Goal: Information Seeking & Learning: Learn about a topic

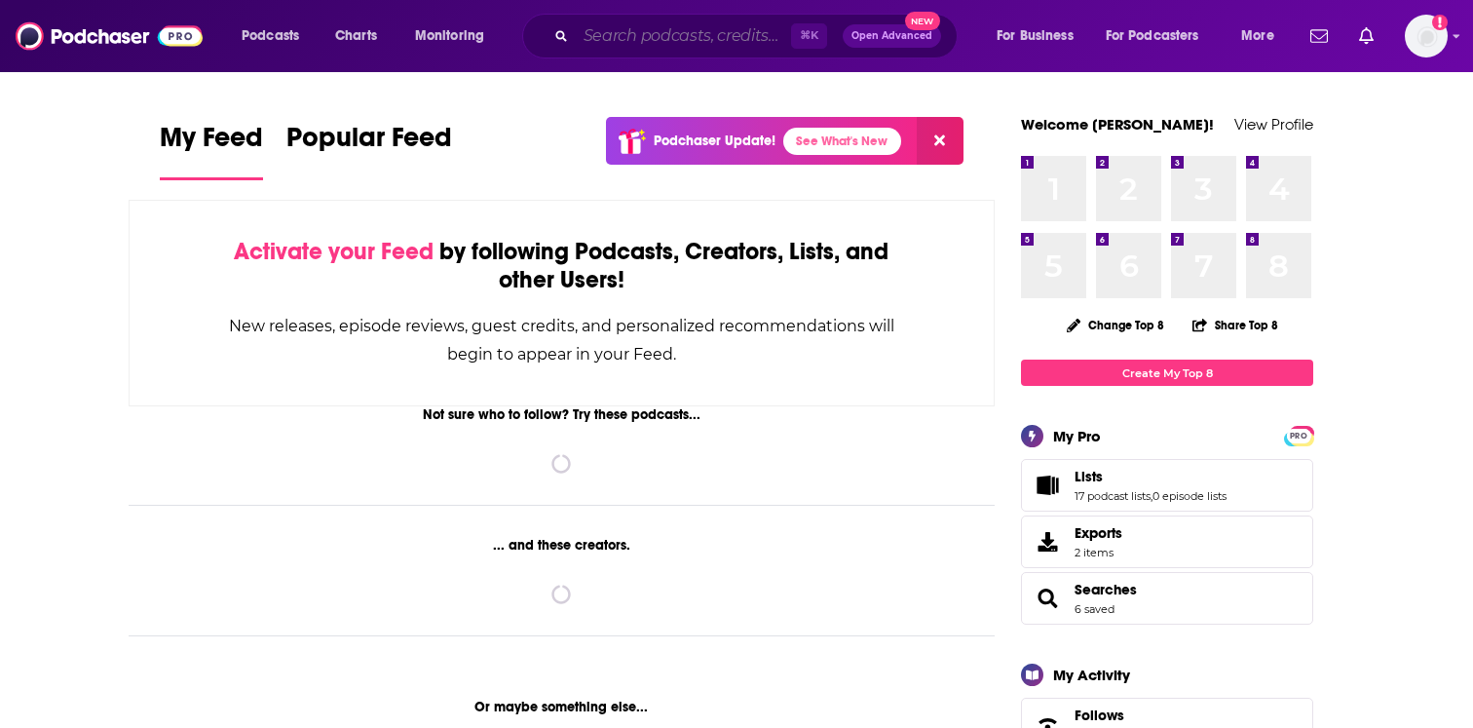
click at [616, 31] on input "Search podcasts, credits, & more..." at bounding box center [683, 35] width 215 height 31
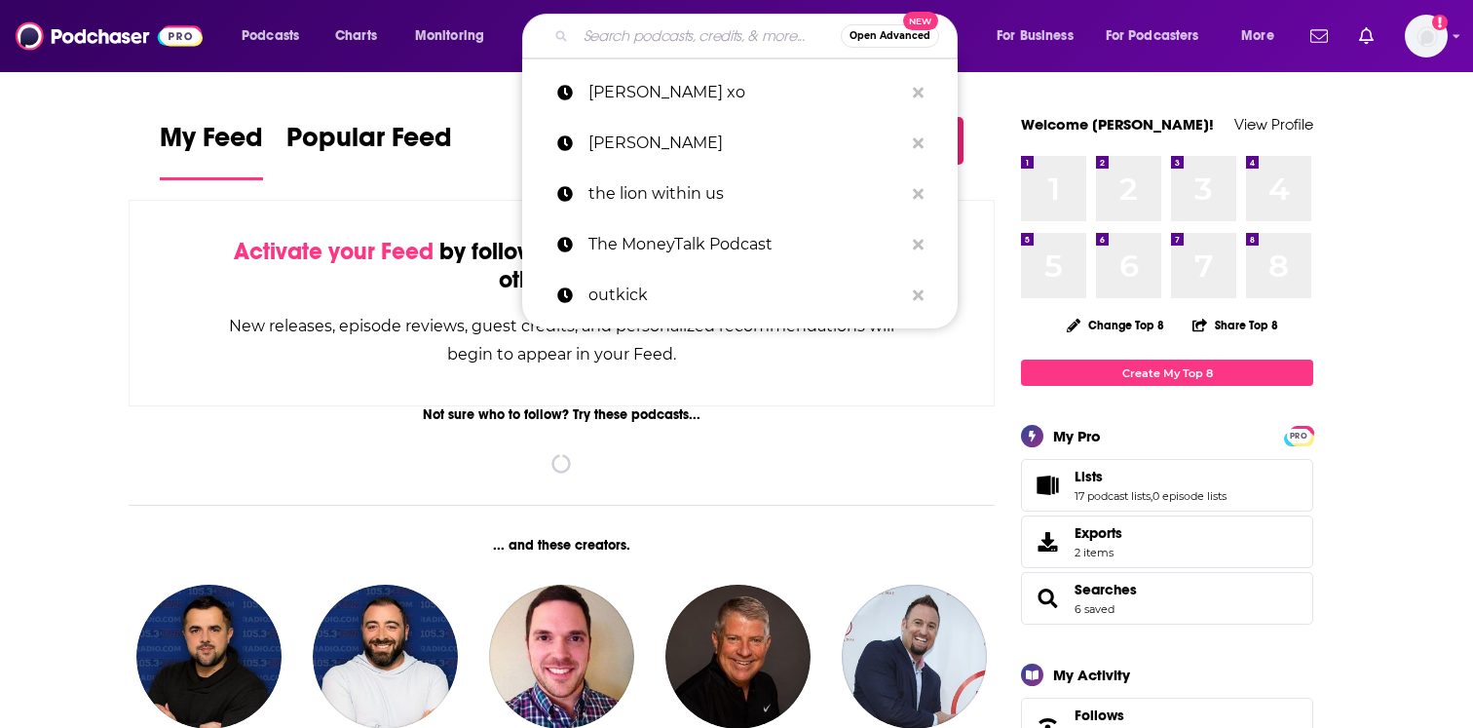
paste input "That's Total Mom Sense"
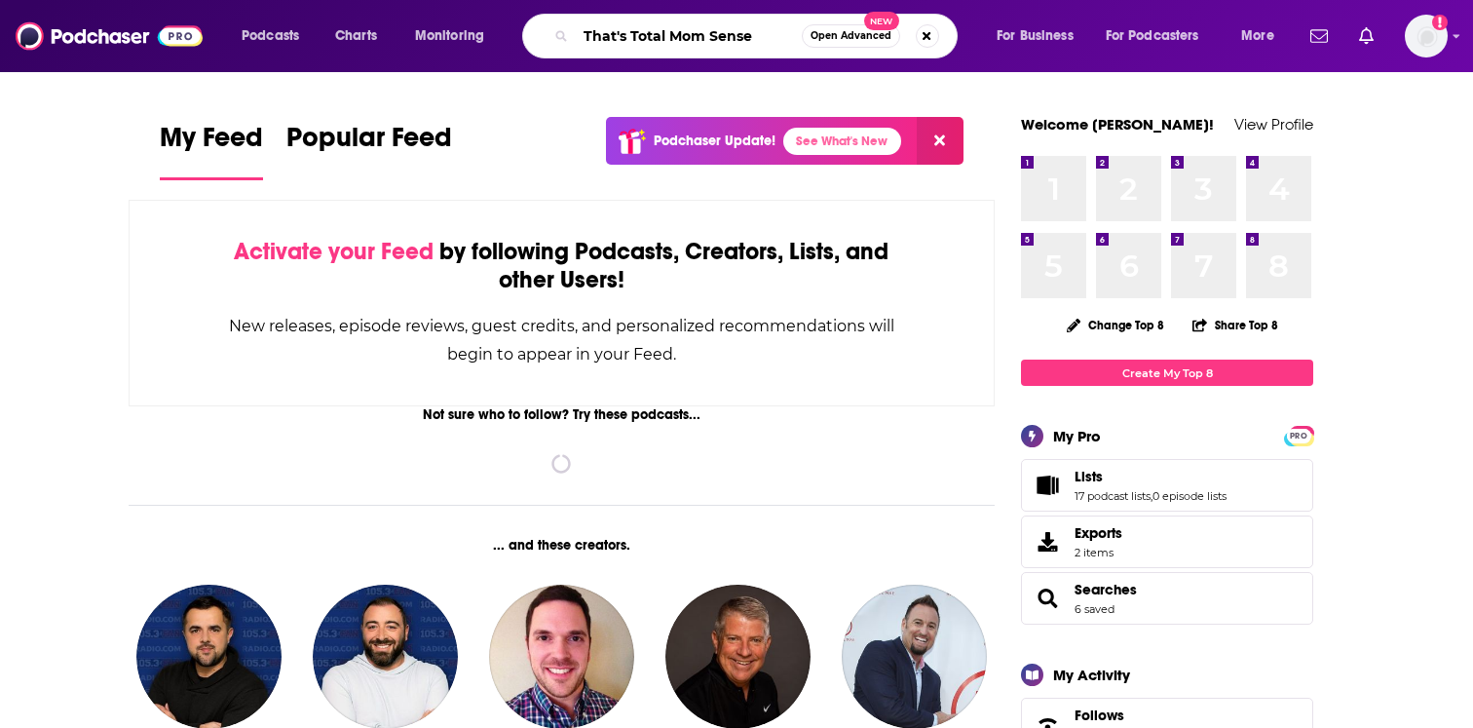
type input "That's Total Mom Sense"
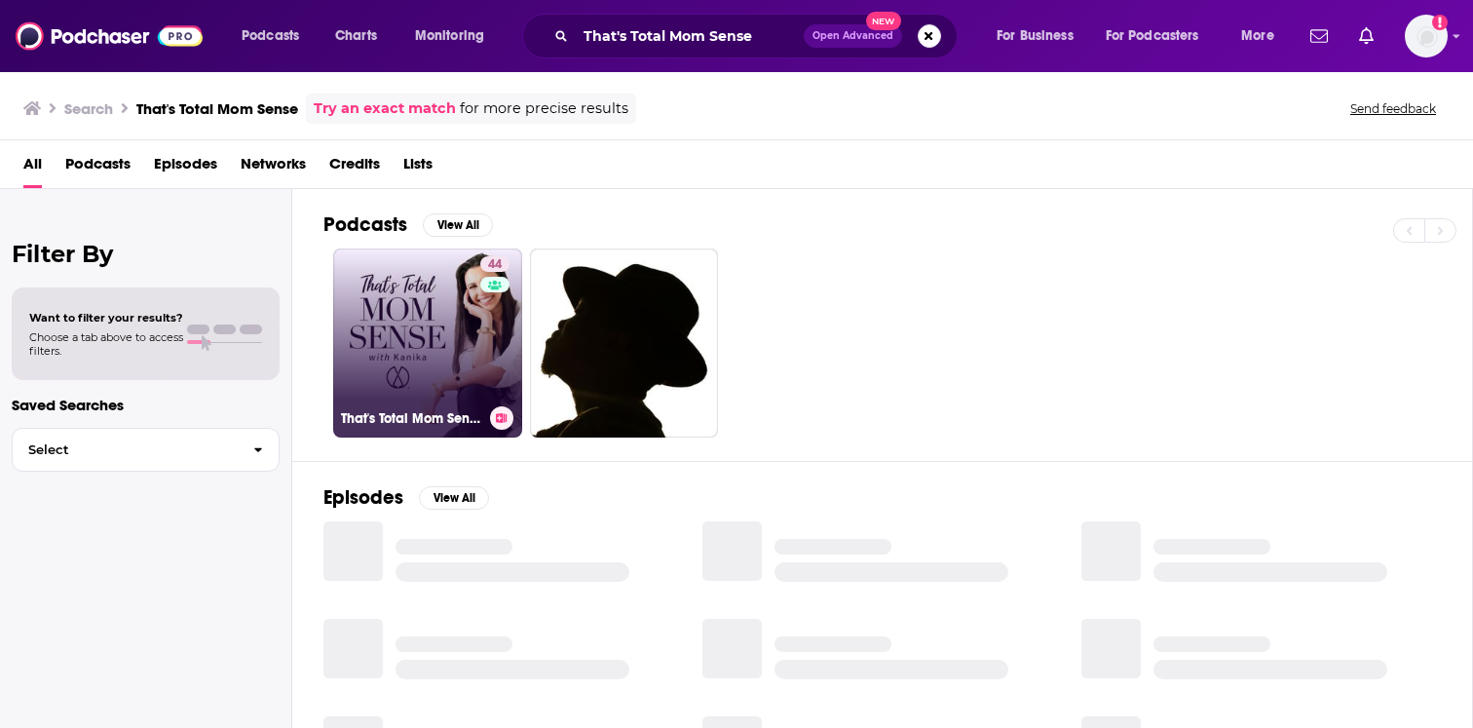
click at [435, 360] on link "44 That's Total Mom Sense" at bounding box center [427, 342] width 189 height 189
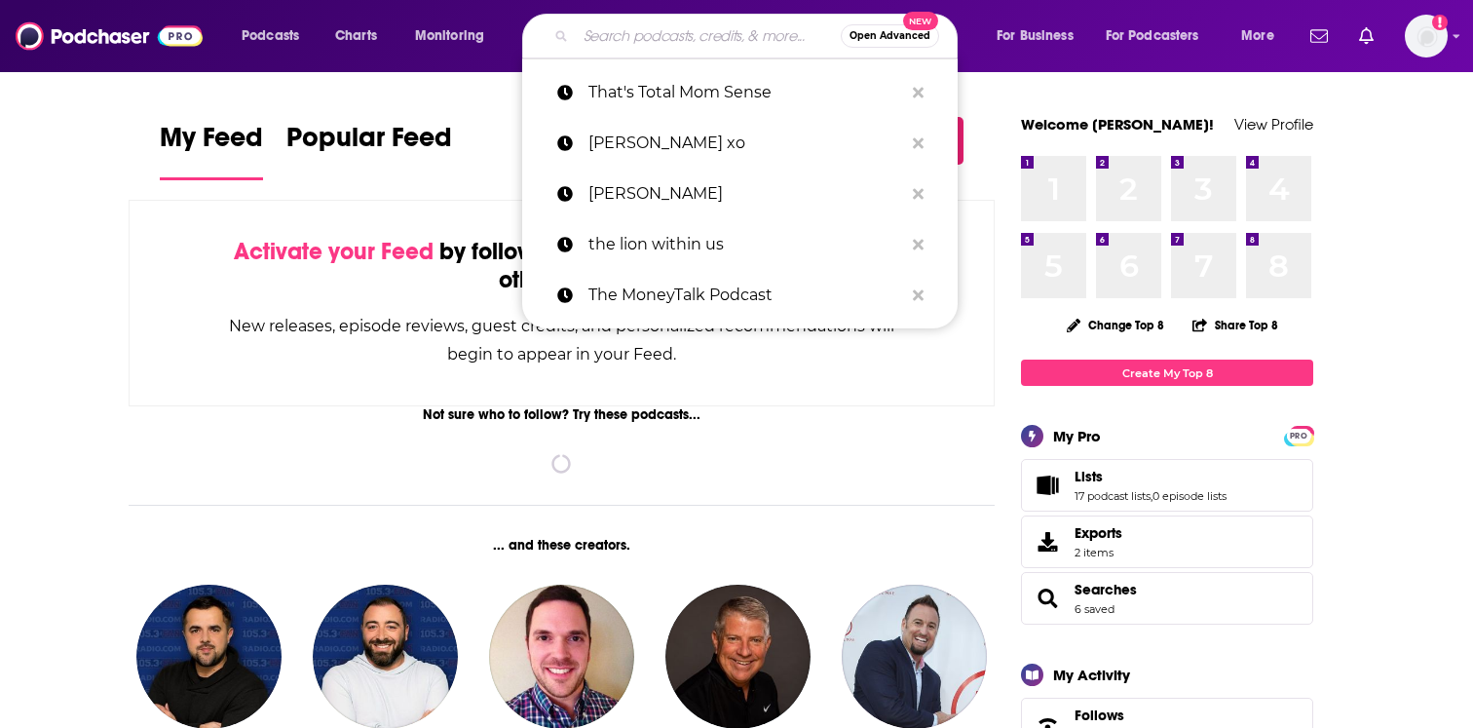
click at [684, 38] on input "Search podcasts, credits, & more..." at bounding box center [708, 35] width 265 height 31
paste input "The Fallen State"
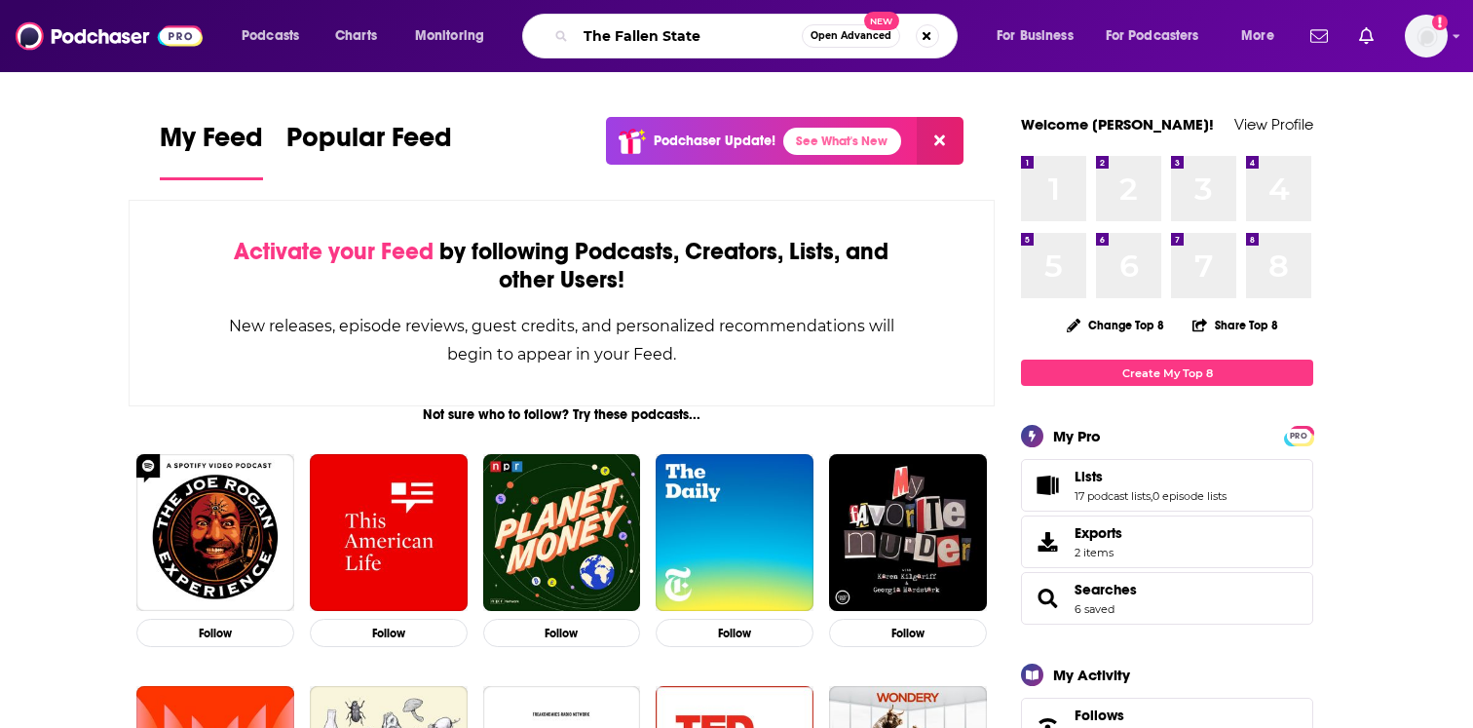
type input "The Fallen State"
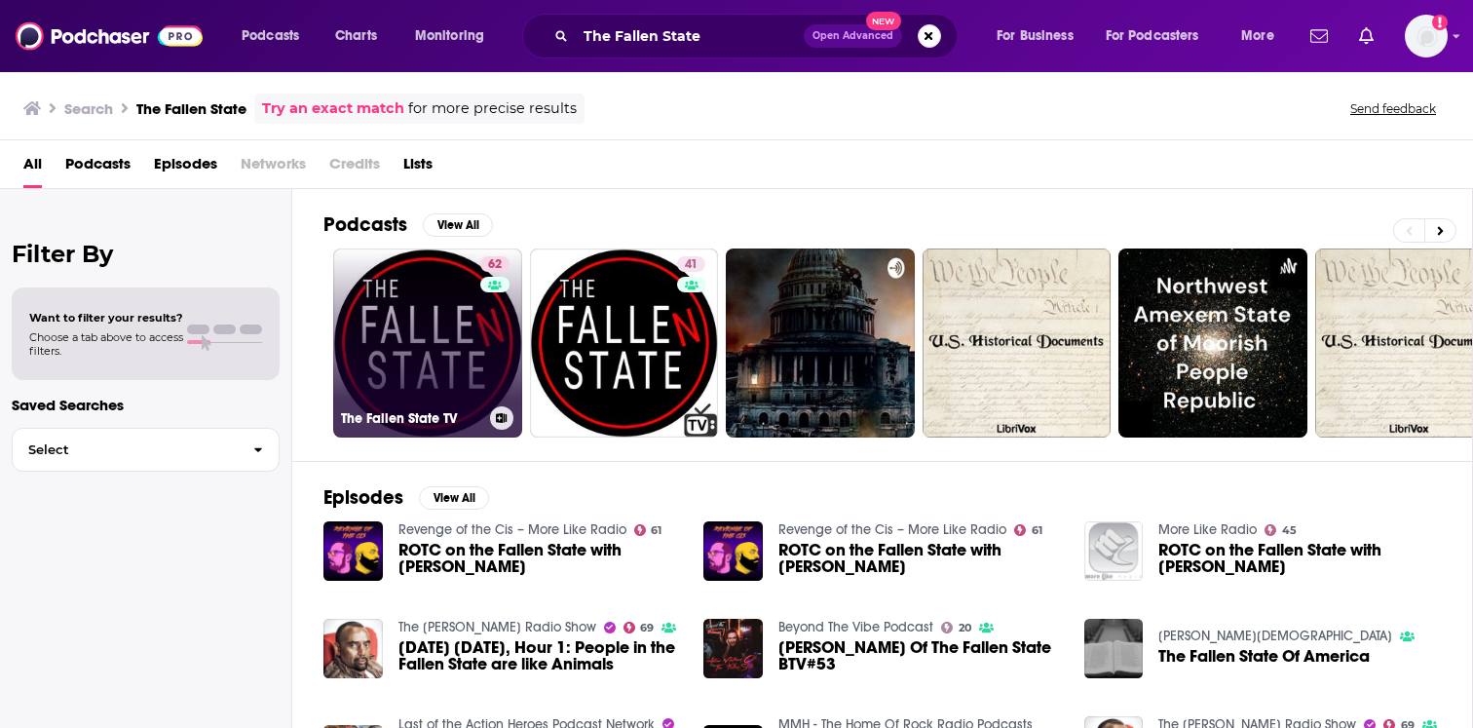
click at [487, 341] on div "62" at bounding box center [497, 331] width 34 height 150
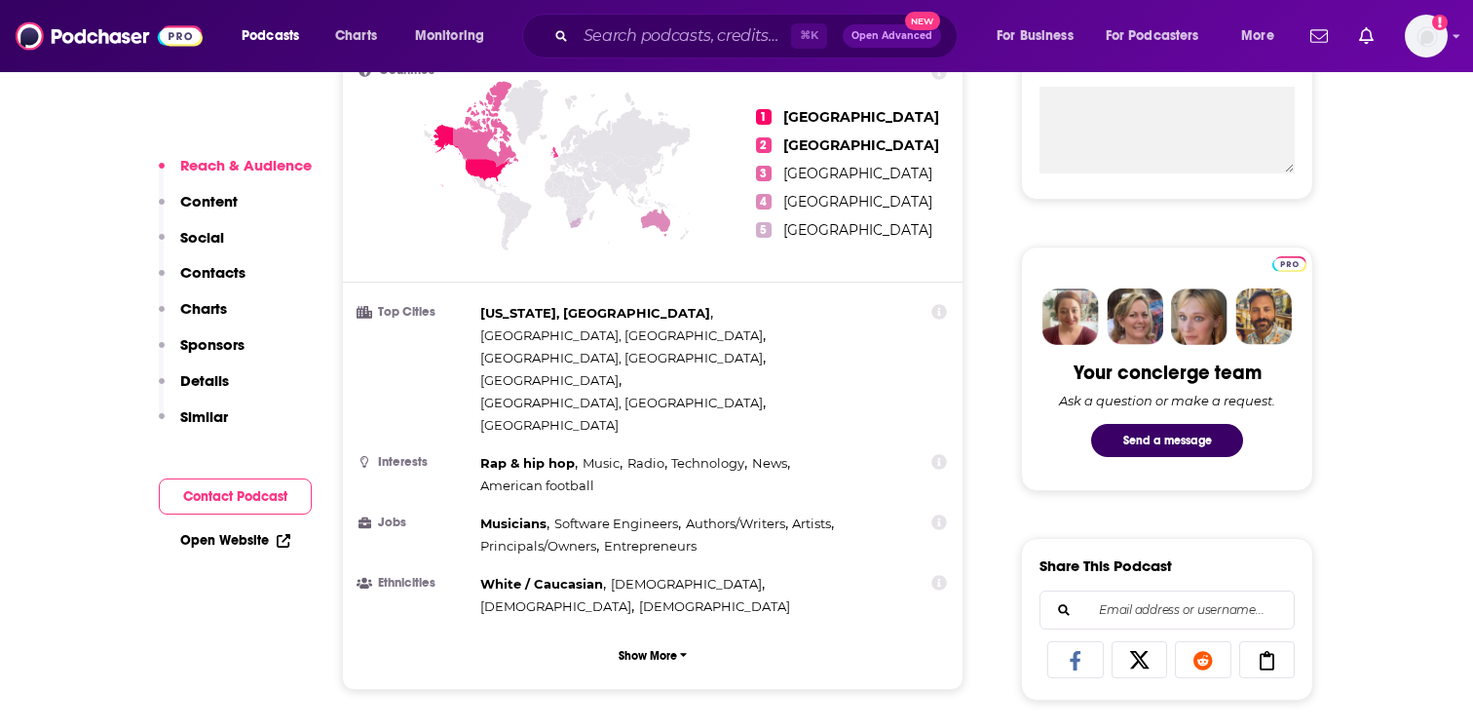
scroll to position [1149, 0]
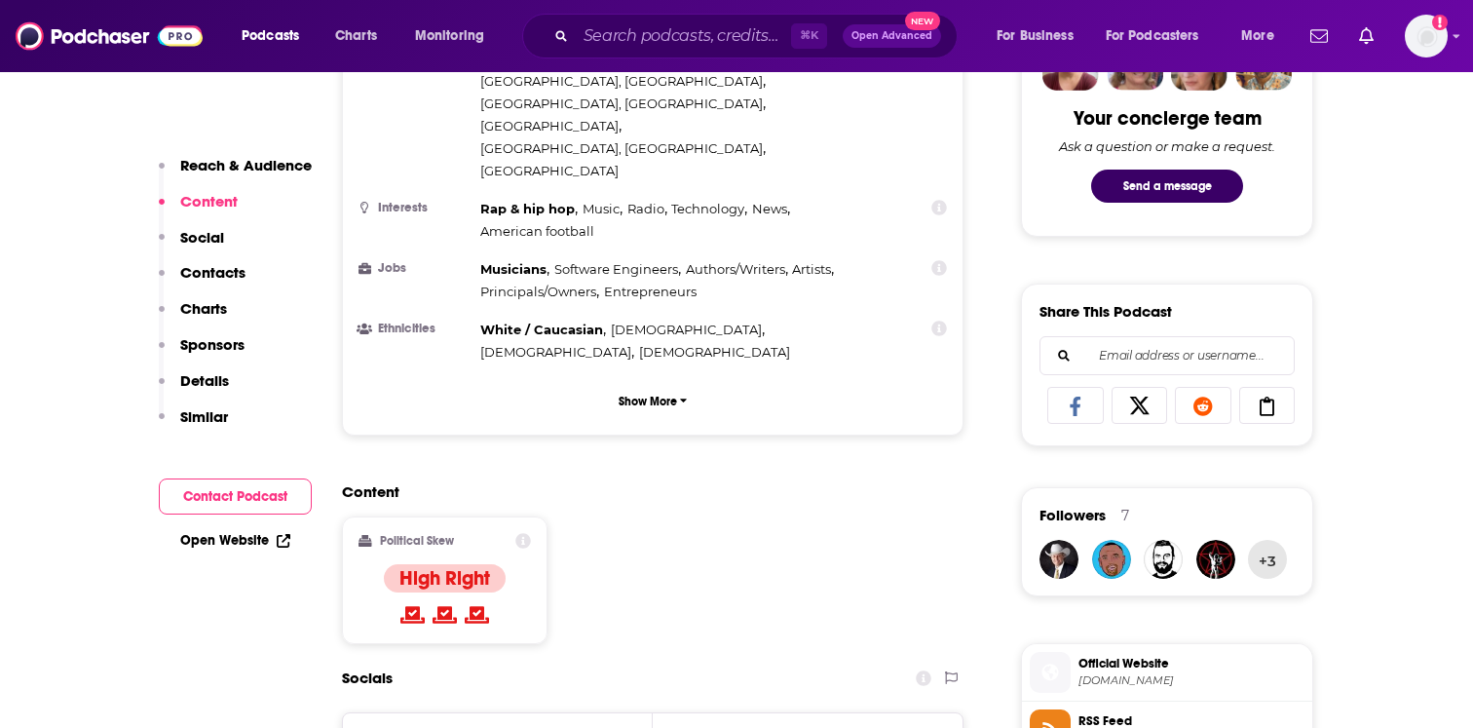
click at [446, 727] on h5 "Youtube" at bounding box center [485, 737] width 161 height 19
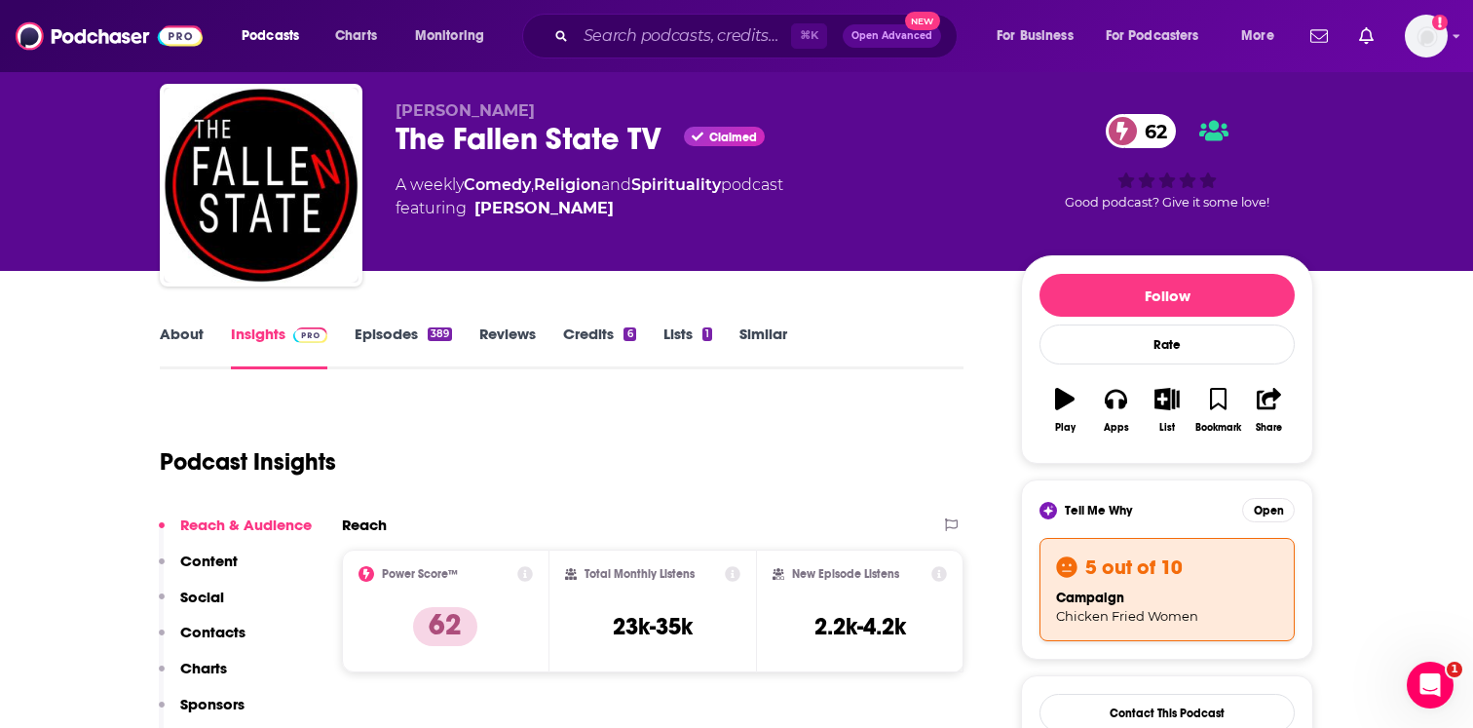
scroll to position [0, 0]
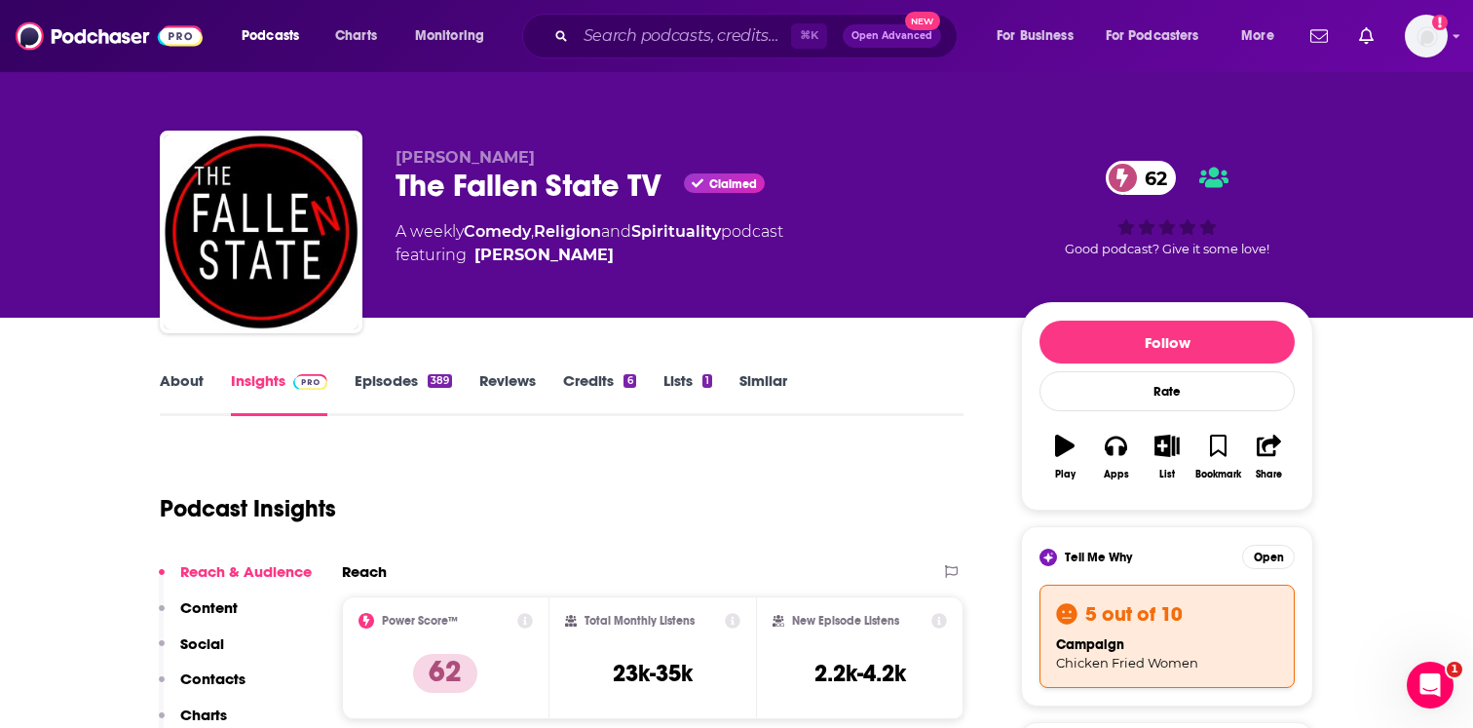
click at [408, 382] on link "Episodes 389" at bounding box center [402, 393] width 97 height 45
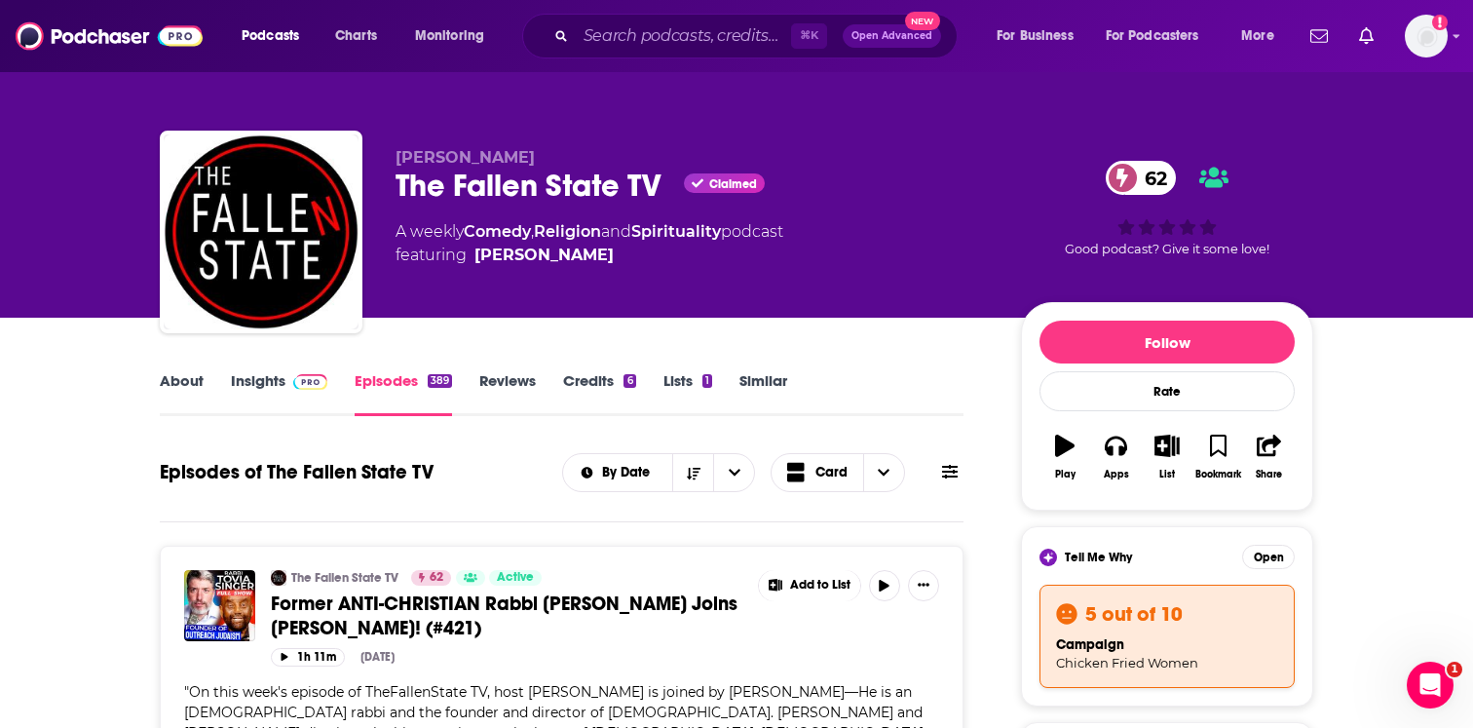
click at [270, 405] on link "Insights" at bounding box center [279, 393] width 96 height 45
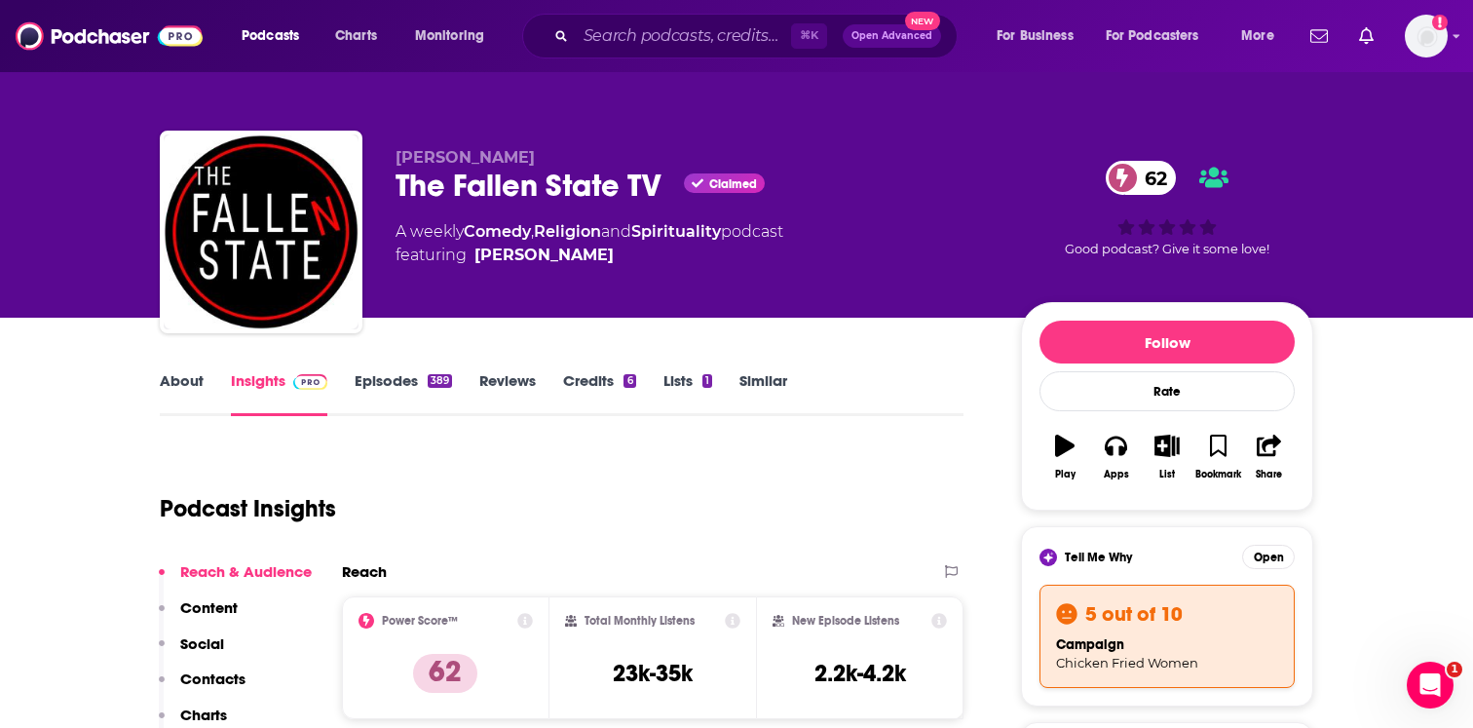
click at [160, 409] on link "About" at bounding box center [182, 393] width 44 height 45
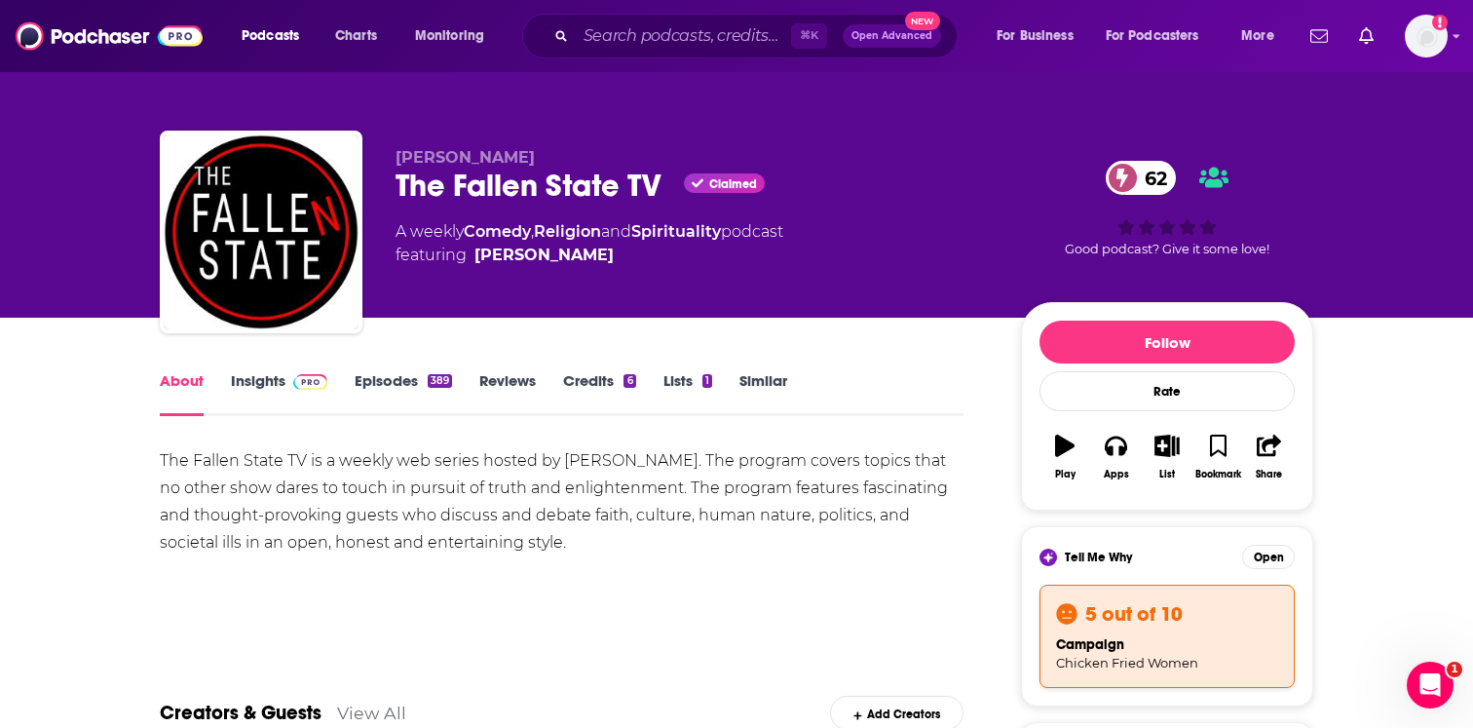
click at [461, 154] on span "[PERSON_NAME]" at bounding box center [464, 157] width 139 height 19
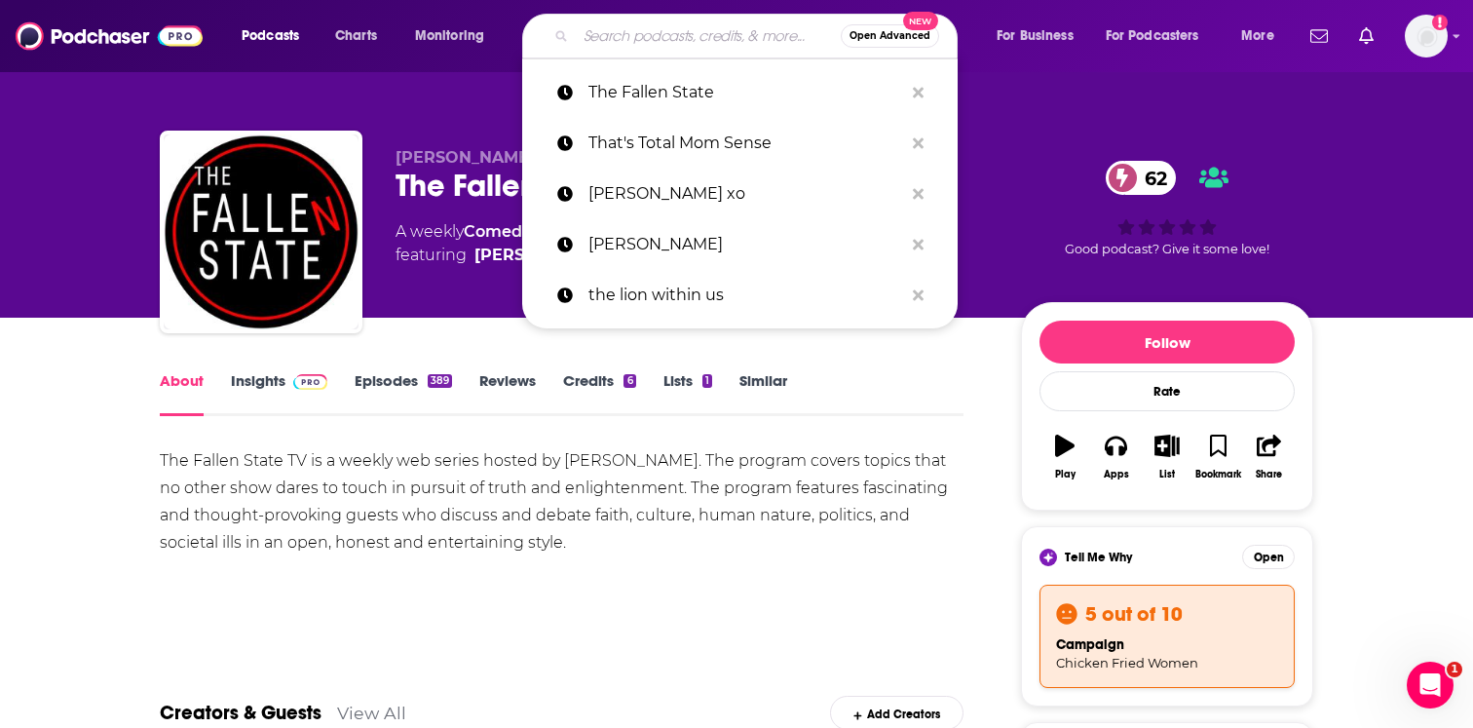
click at [621, 29] on input "Search podcasts, credits, & more..." at bounding box center [708, 35] width 265 height 31
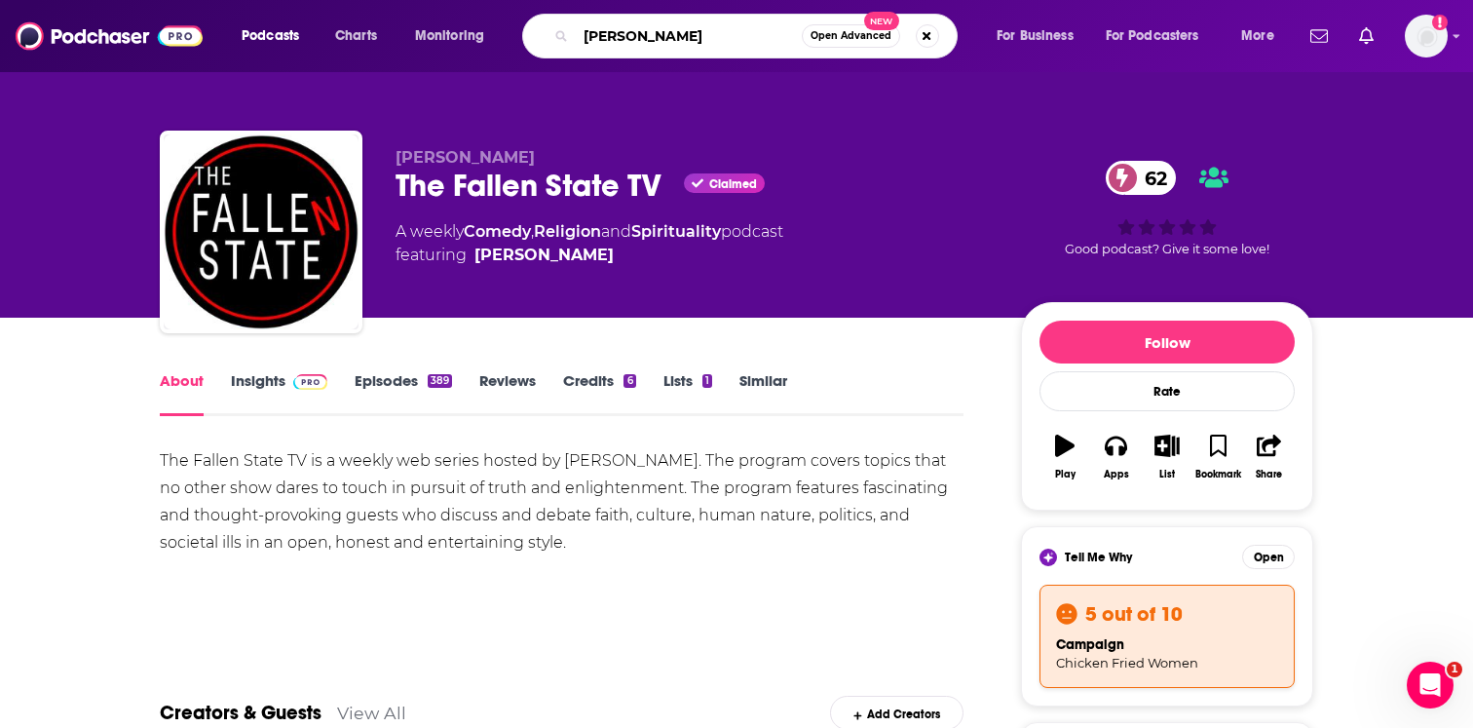
type input "[PERSON_NAME]"
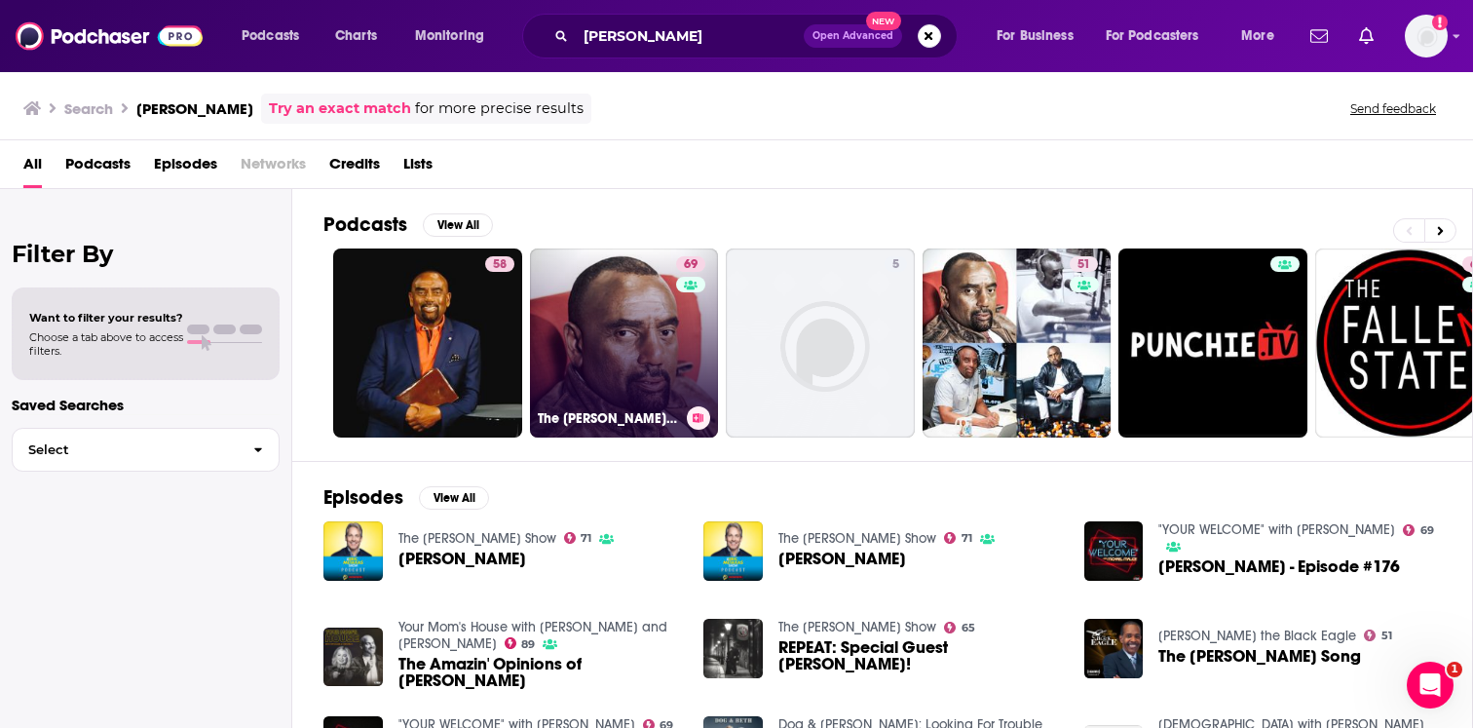
click at [630, 356] on link "69 The [PERSON_NAME] Radio Show" at bounding box center [624, 342] width 189 height 189
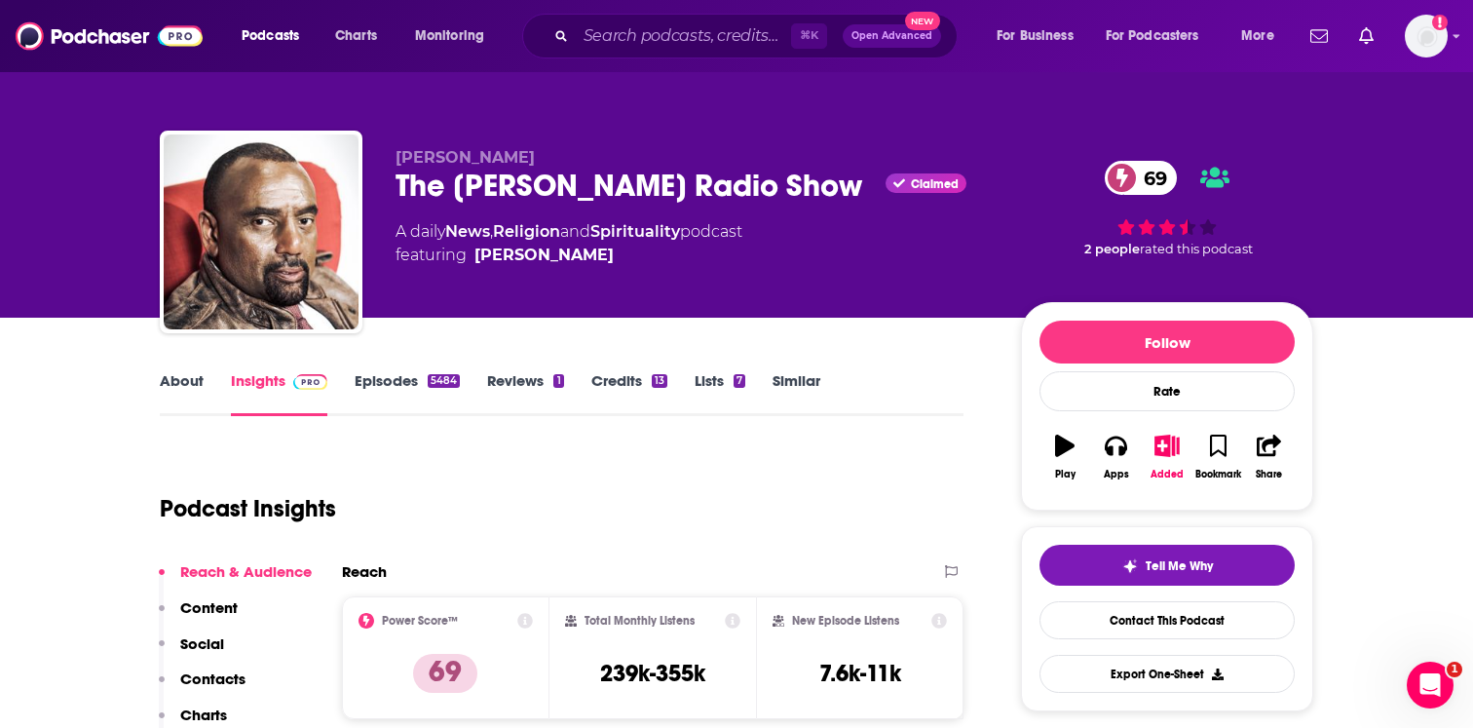
click at [530, 385] on link "Reviews 1" at bounding box center [525, 393] width 76 height 45
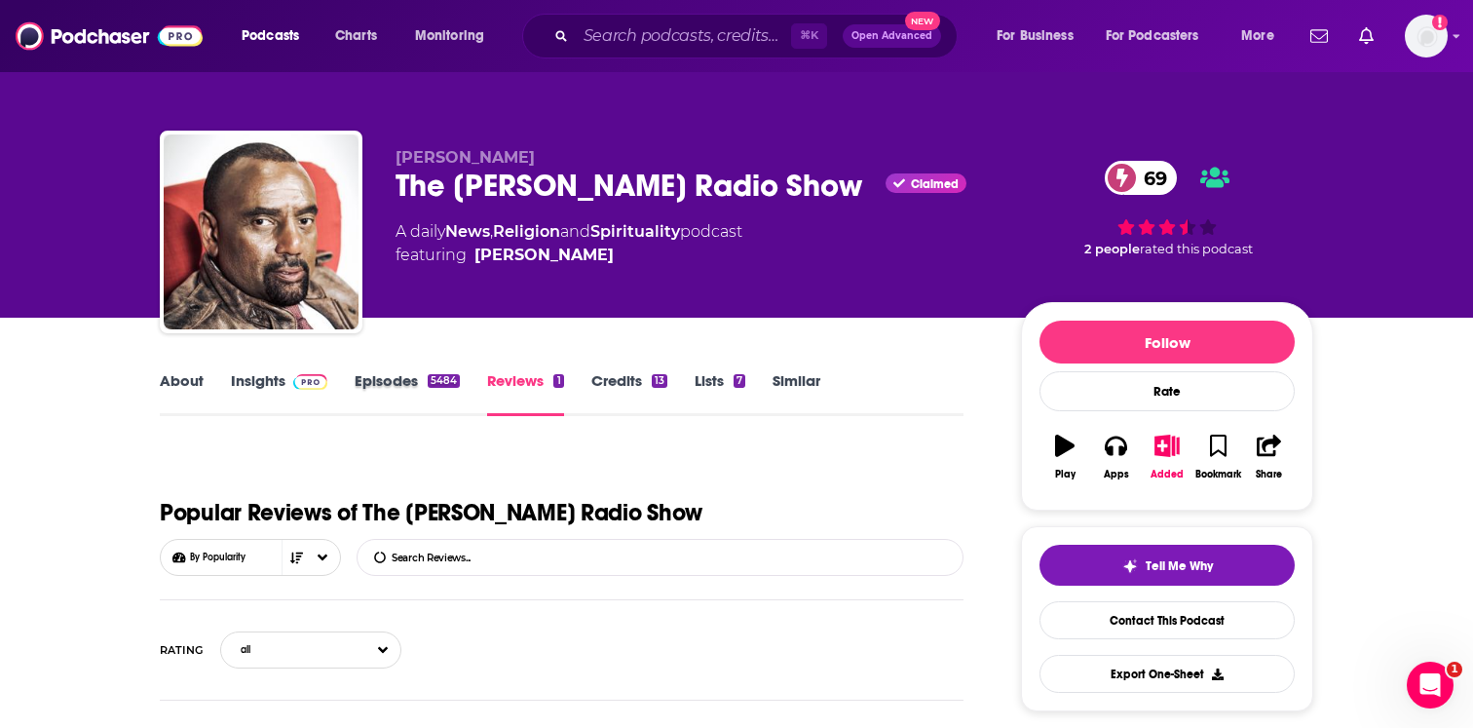
click at [473, 388] on div "Episodes 5484" at bounding box center [420, 393] width 132 height 45
click at [433, 380] on div "5484" at bounding box center [444, 381] width 32 height 14
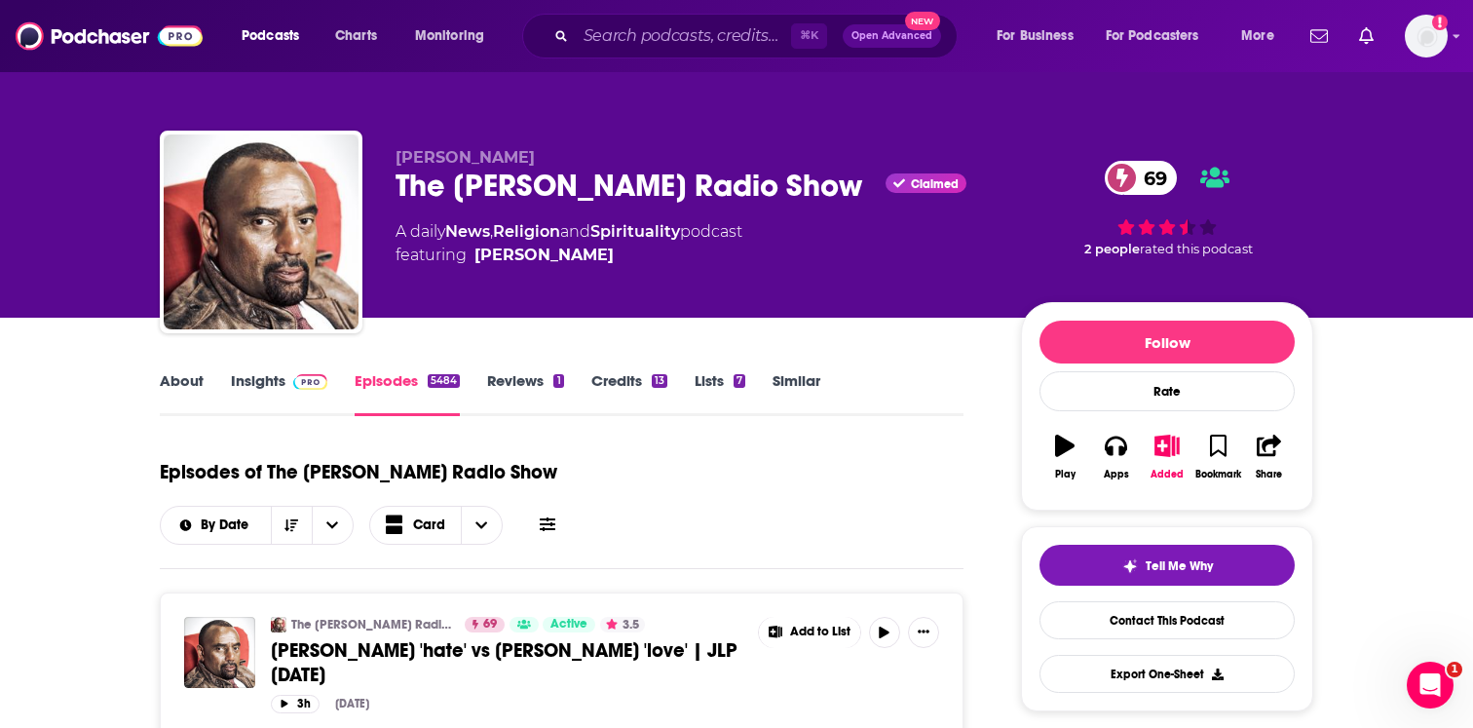
drag, startPoint x: 392, startPoint y: 194, endPoint x: 525, endPoint y: 220, distance: 135.0
click at [525, 220] on div "[PERSON_NAME] The [PERSON_NAME] Radio Show Claimed 69 A daily News , Religion a…" at bounding box center [736, 236] width 1153 height 210
copy h2 "The [PERSON_NAME] Radio Show"
click at [739, 40] on input "Search podcasts, credits, & more..." at bounding box center [683, 35] width 215 height 31
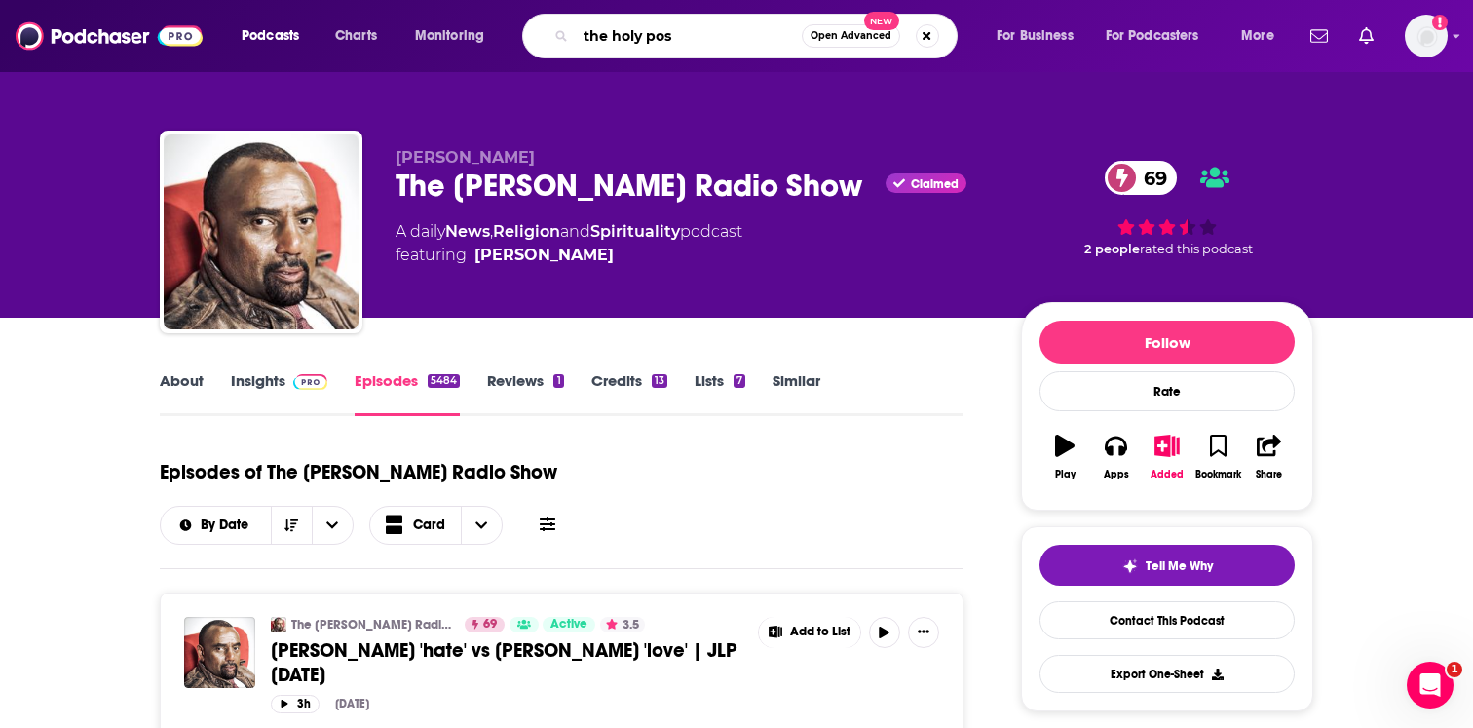
type input "the holy post"
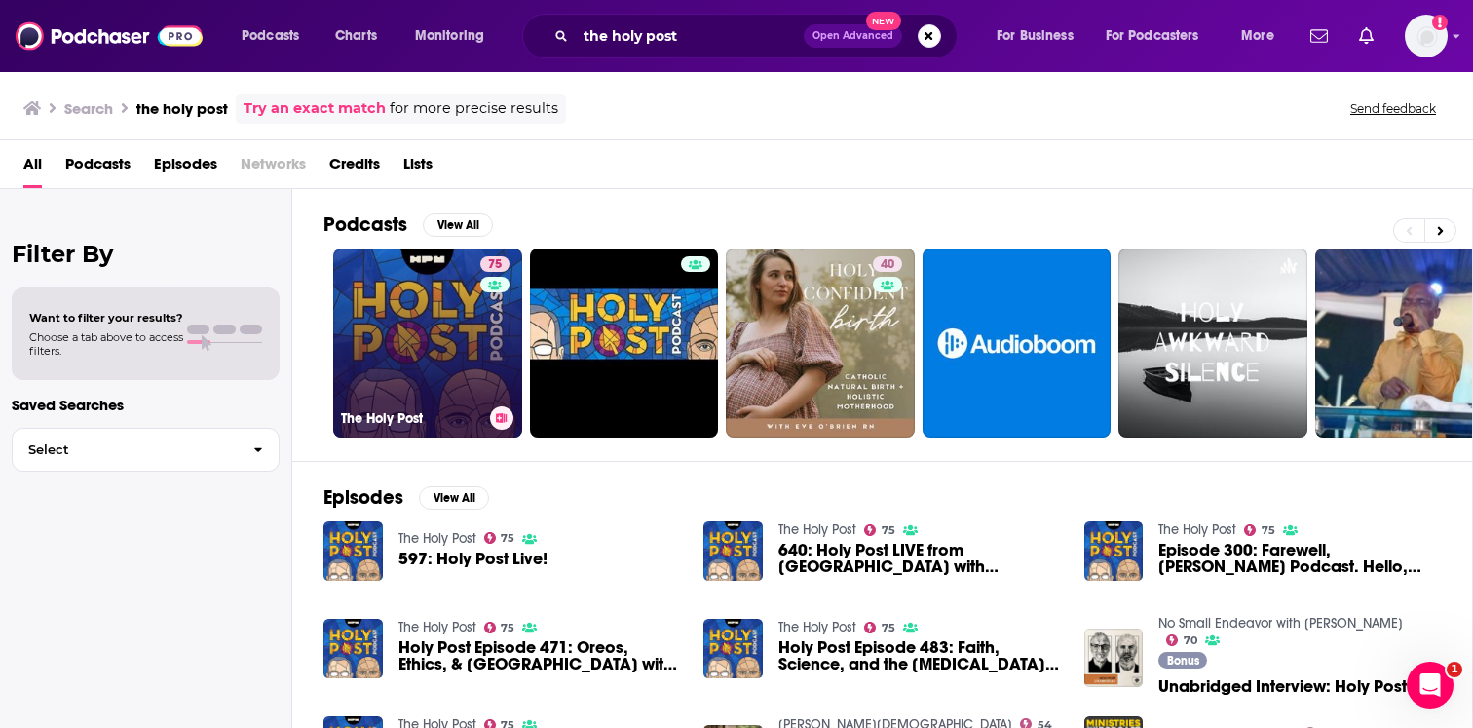
click at [459, 366] on link "75 The Holy Post" at bounding box center [427, 342] width 189 height 189
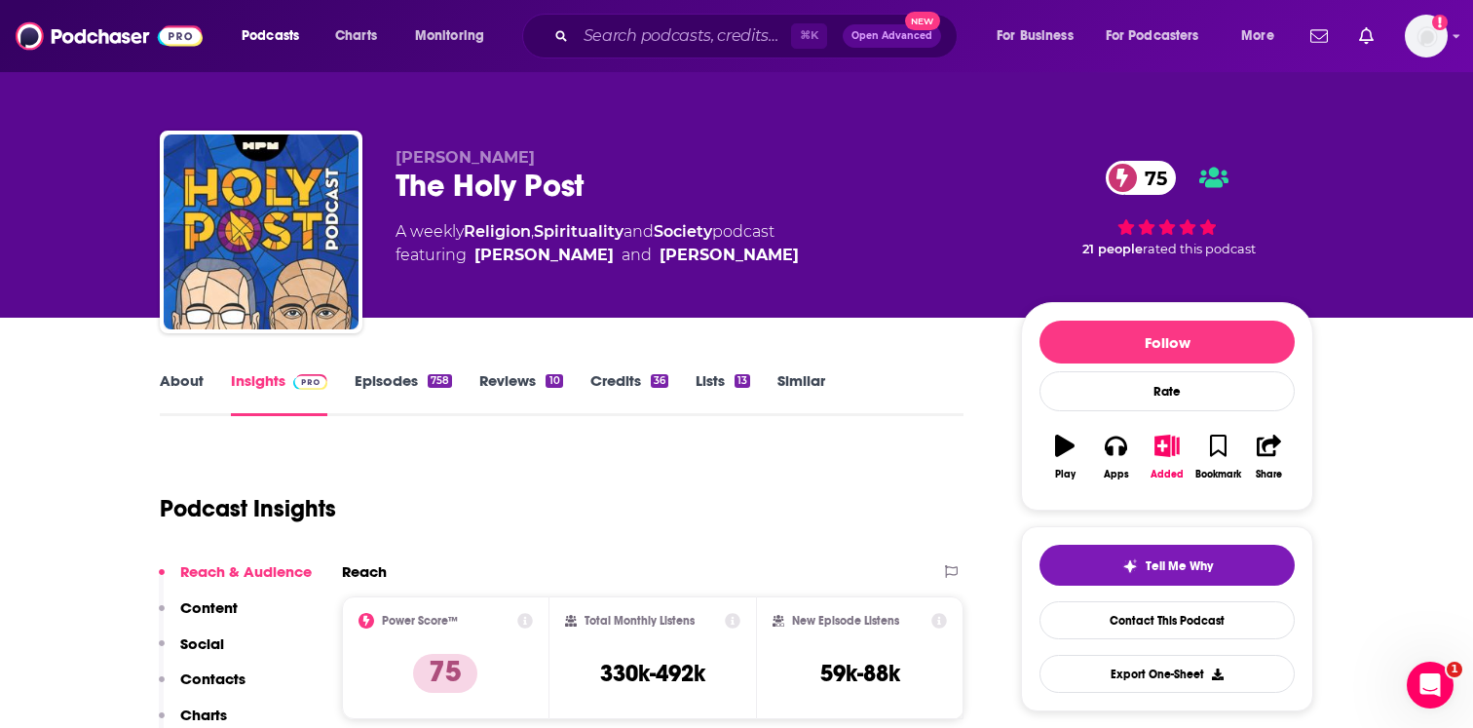
click at [430, 390] on link "Episodes 758" at bounding box center [402, 393] width 97 height 45
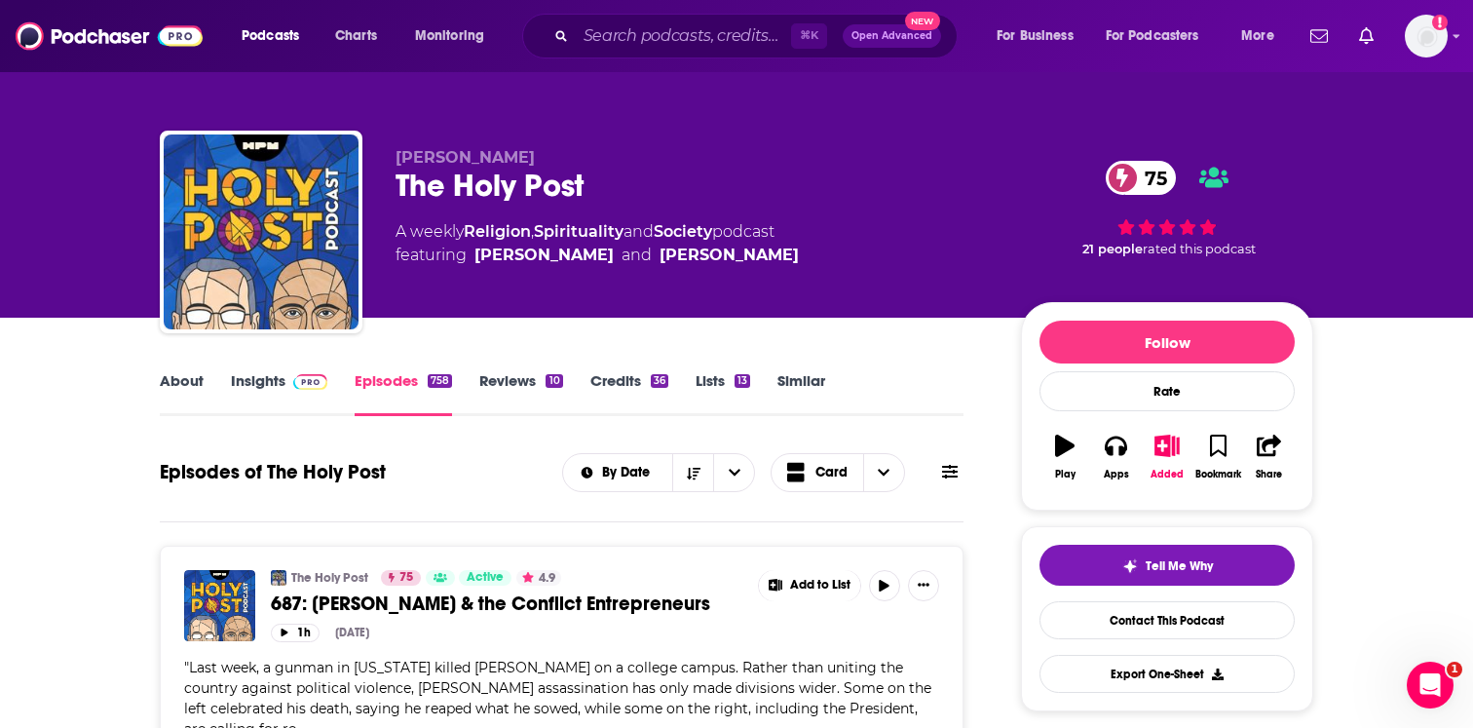
click at [254, 383] on link "Insights" at bounding box center [279, 393] width 96 height 45
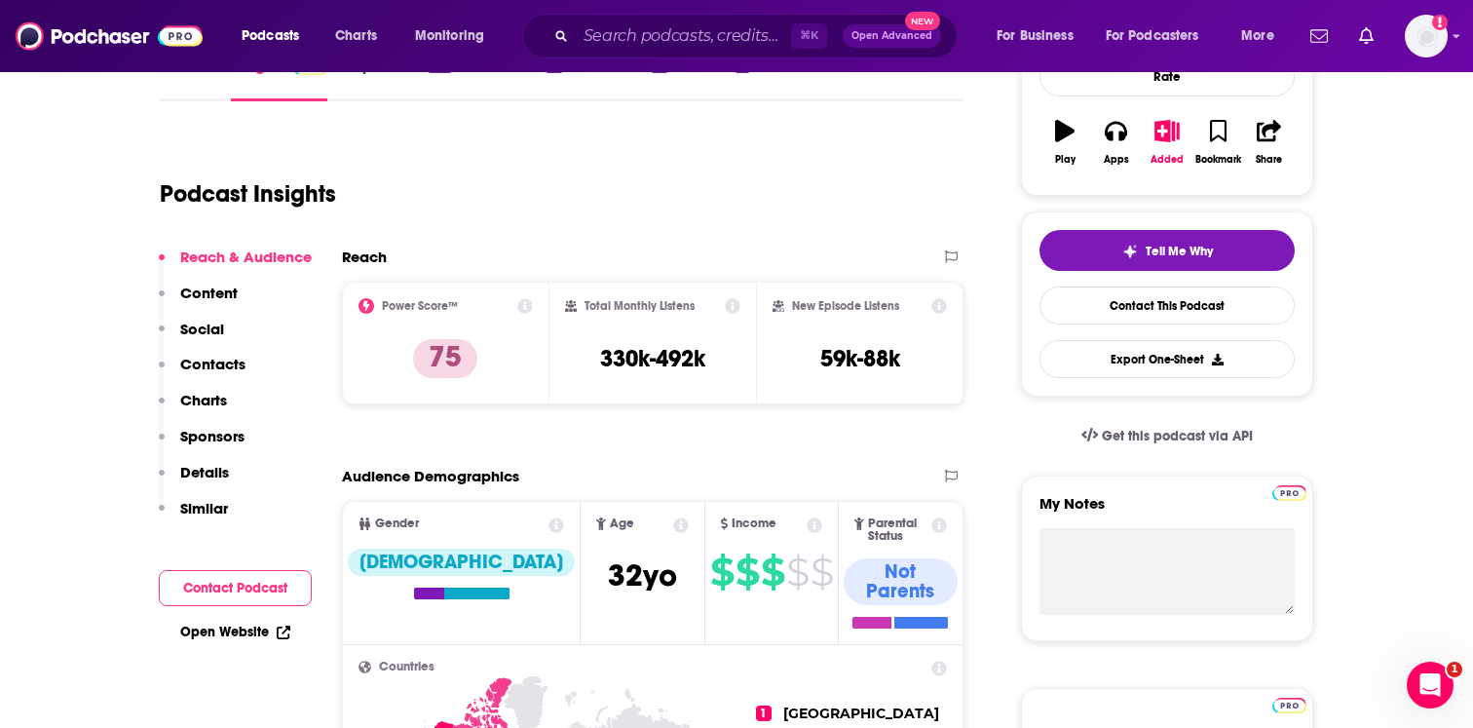
scroll to position [313, 0]
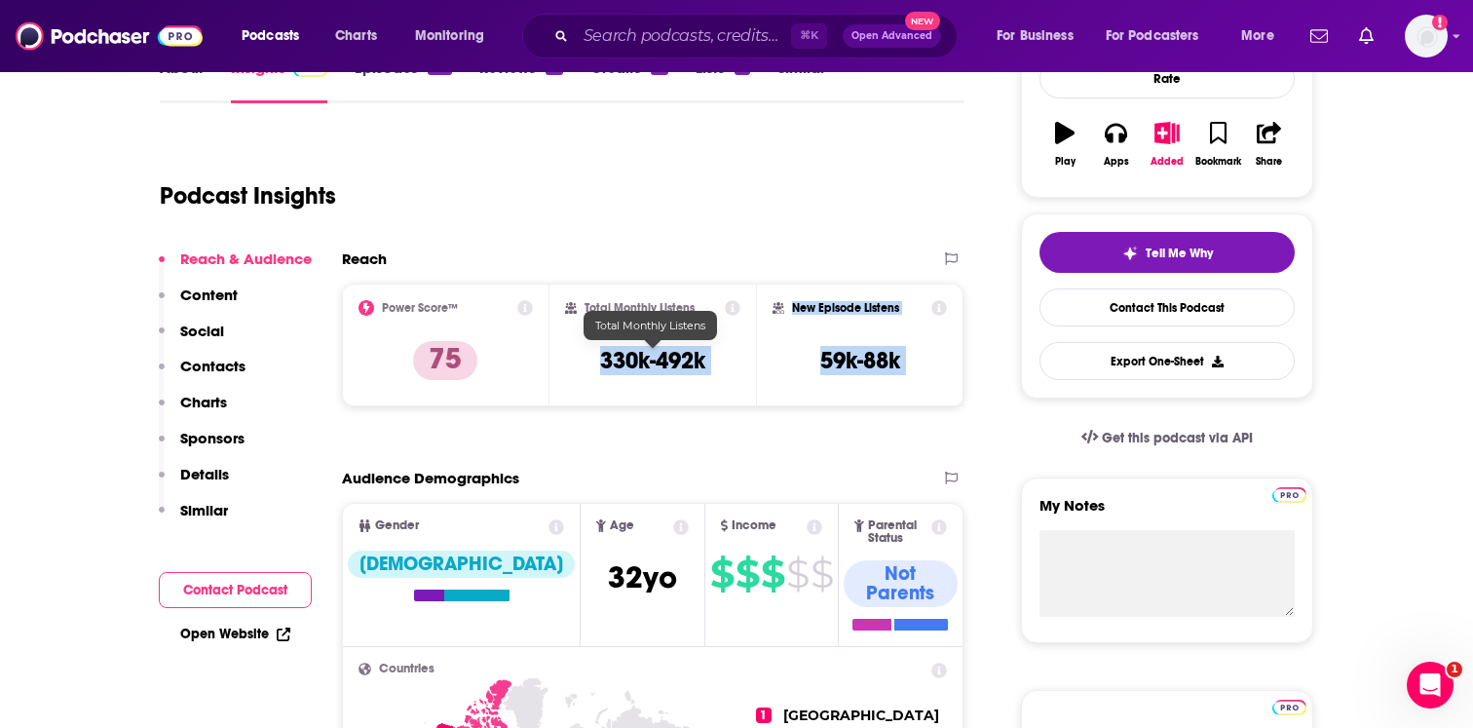
drag, startPoint x: 579, startPoint y: 362, endPoint x: 661, endPoint y: 488, distance: 149.9
click at [661, 488] on div "Audience Demographics" at bounding box center [652, 485] width 621 height 34
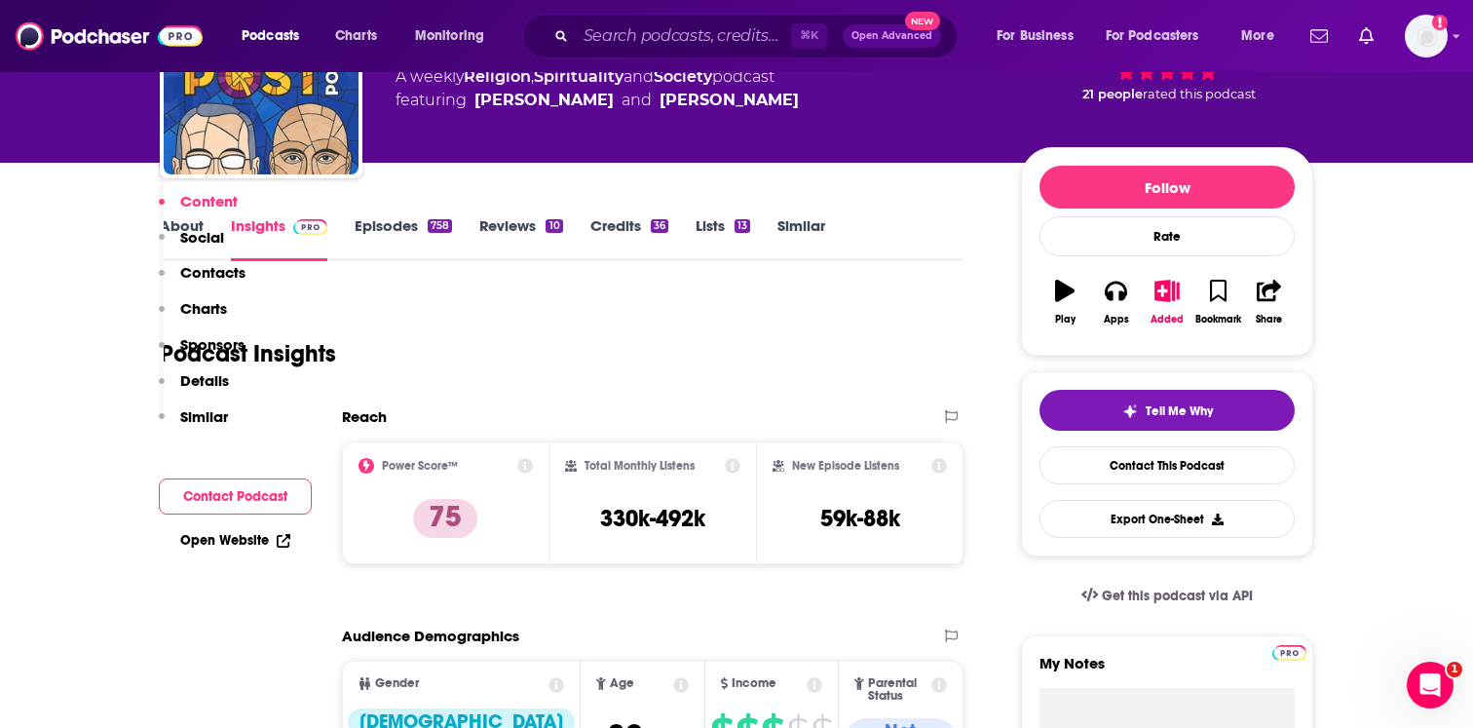
scroll to position [0, 0]
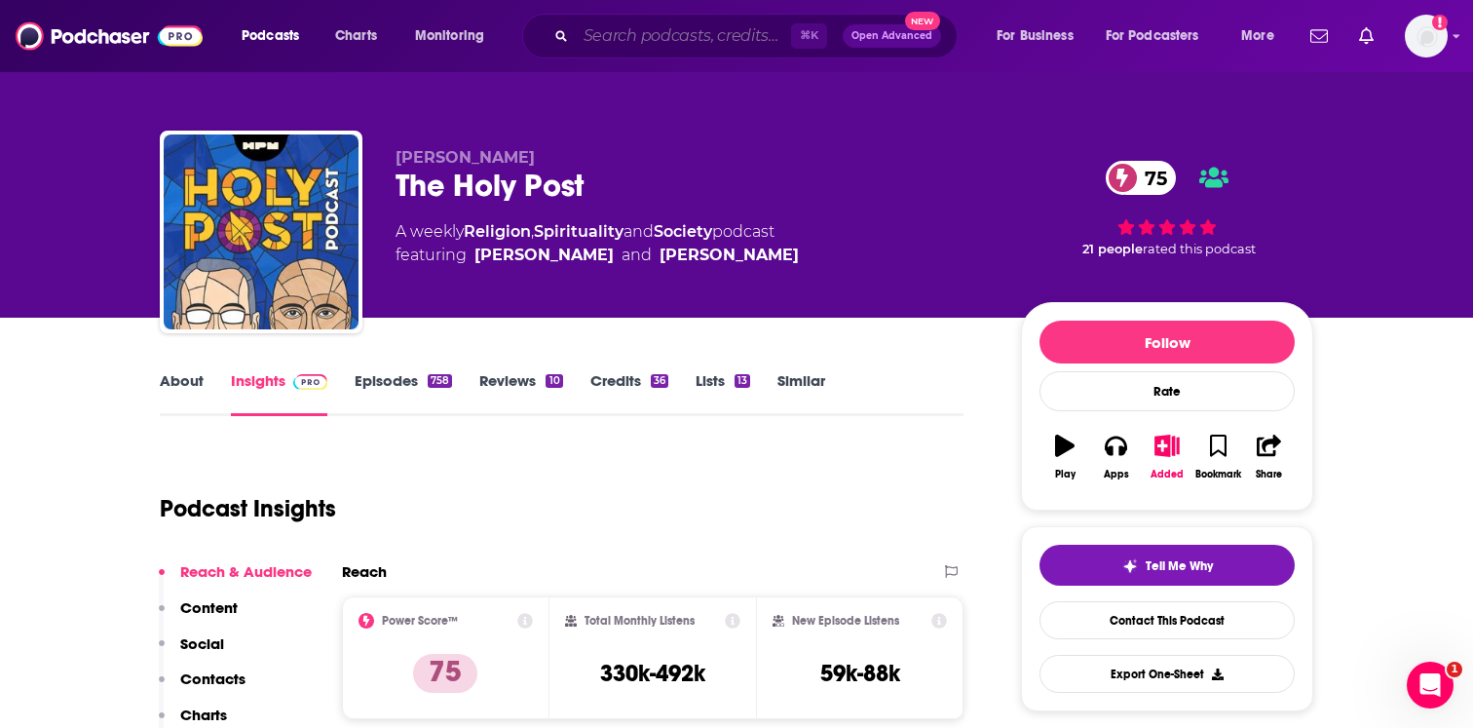
click at [676, 40] on input "Search podcasts, credits, & more..." at bounding box center [683, 35] width 215 height 31
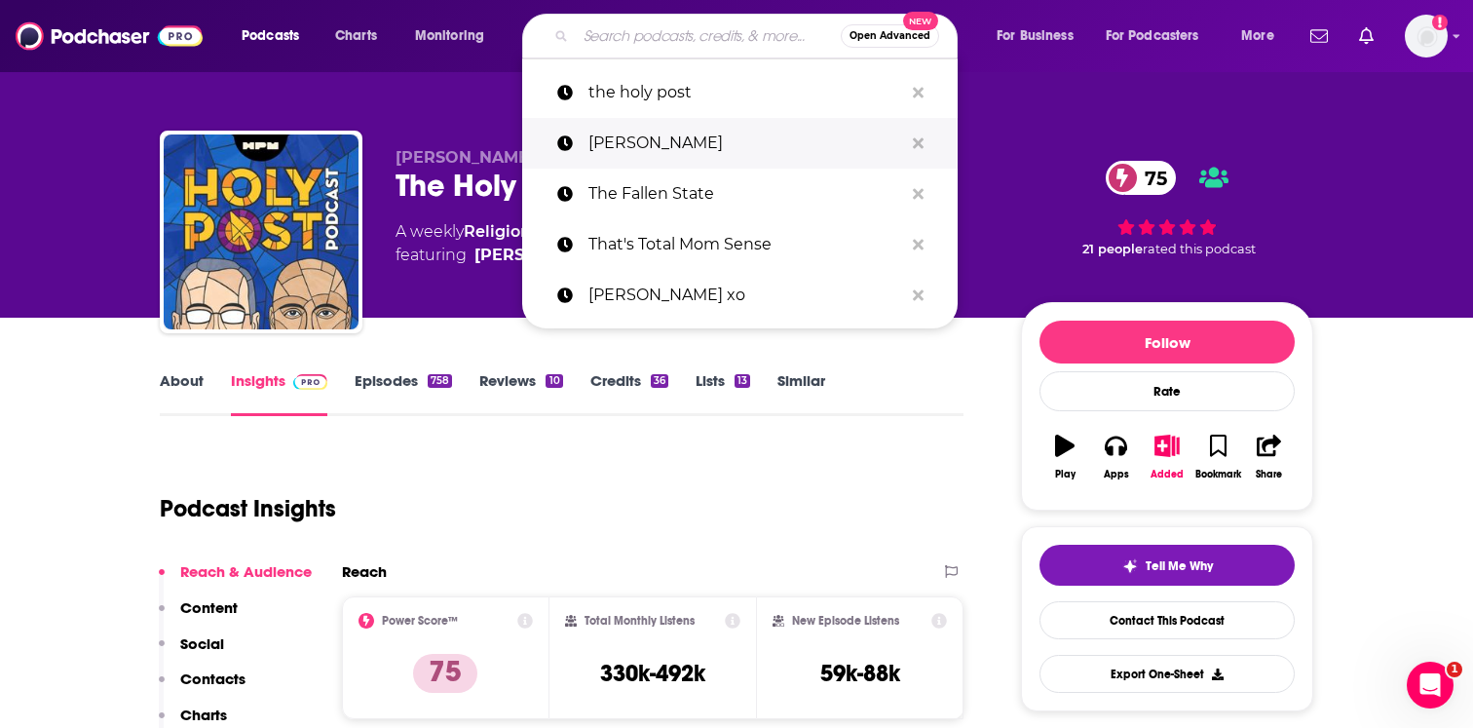
click at [671, 120] on p "[PERSON_NAME]" at bounding box center [745, 143] width 315 height 51
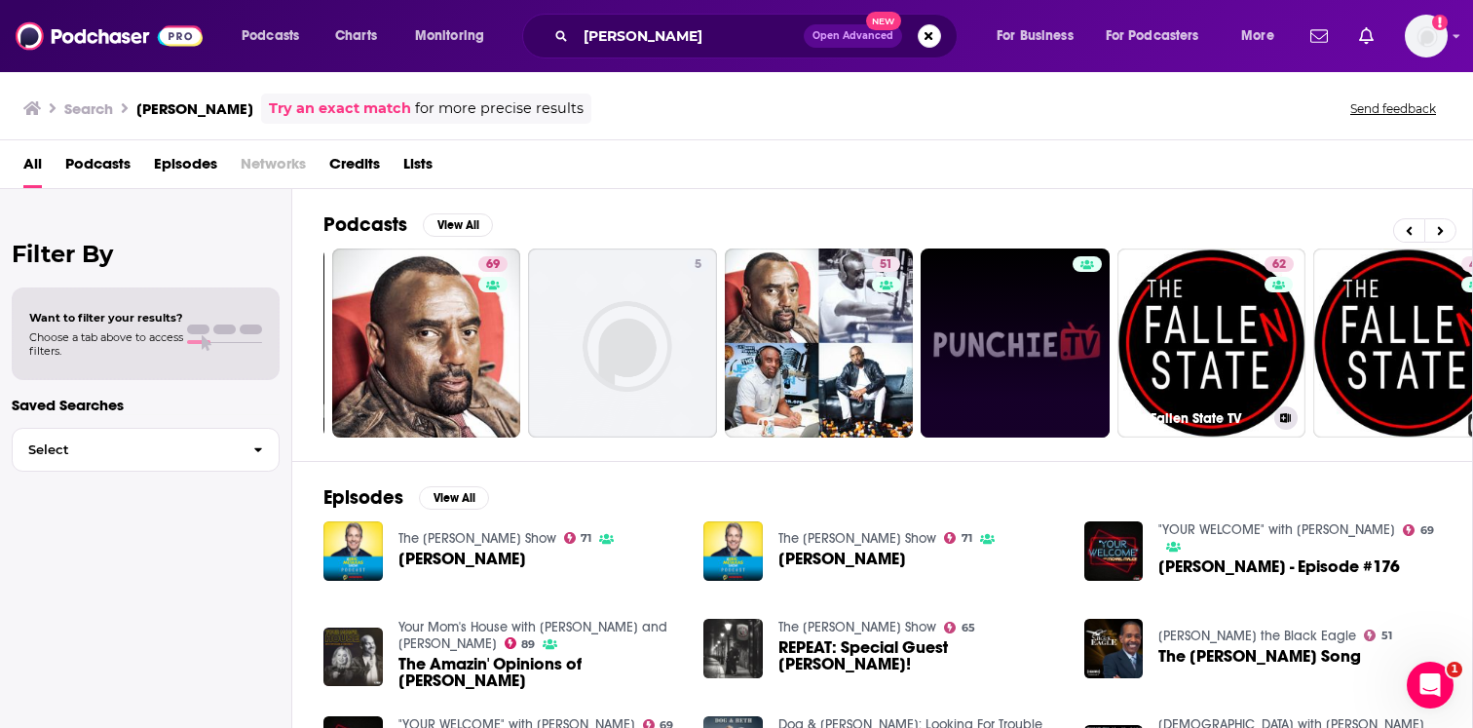
scroll to position [0, 313]
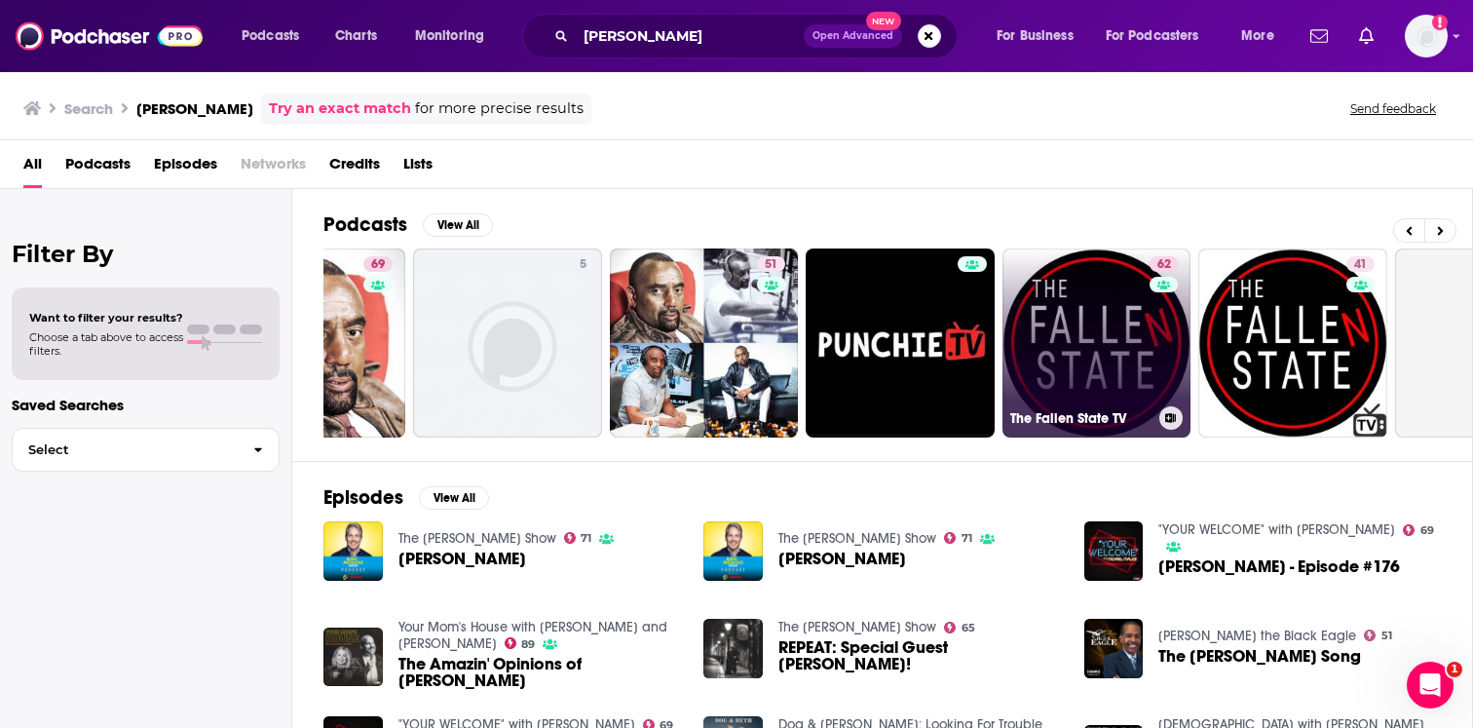
click at [1096, 394] on link "62 The Fallen State TV" at bounding box center [1096, 342] width 189 height 189
